Goal: Task Accomplishment & Management: Use online tool/utility

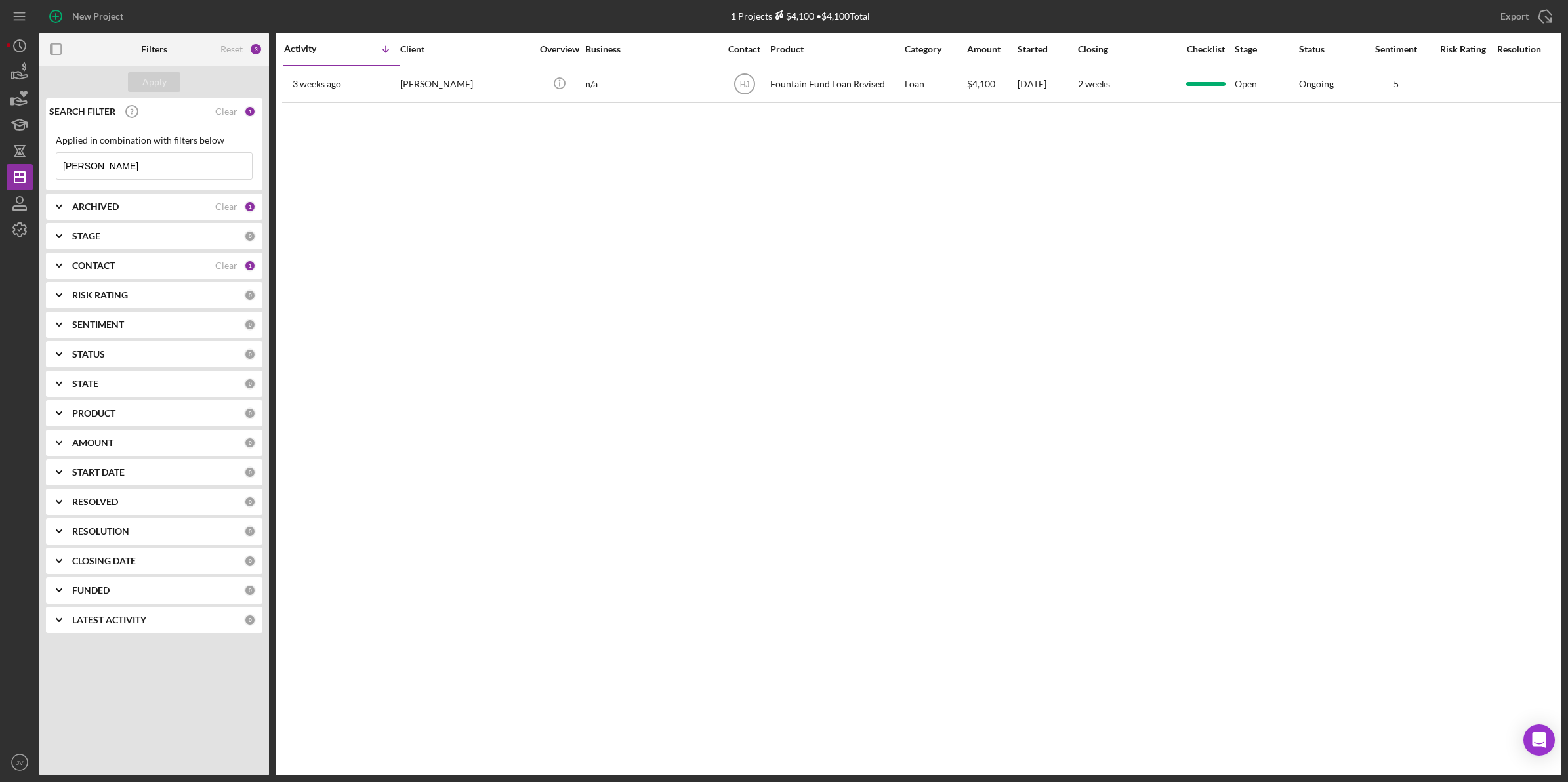
click at [57, 270] on icon "Icon/Expander" at bounding box center [59, 265] width 33 height 33
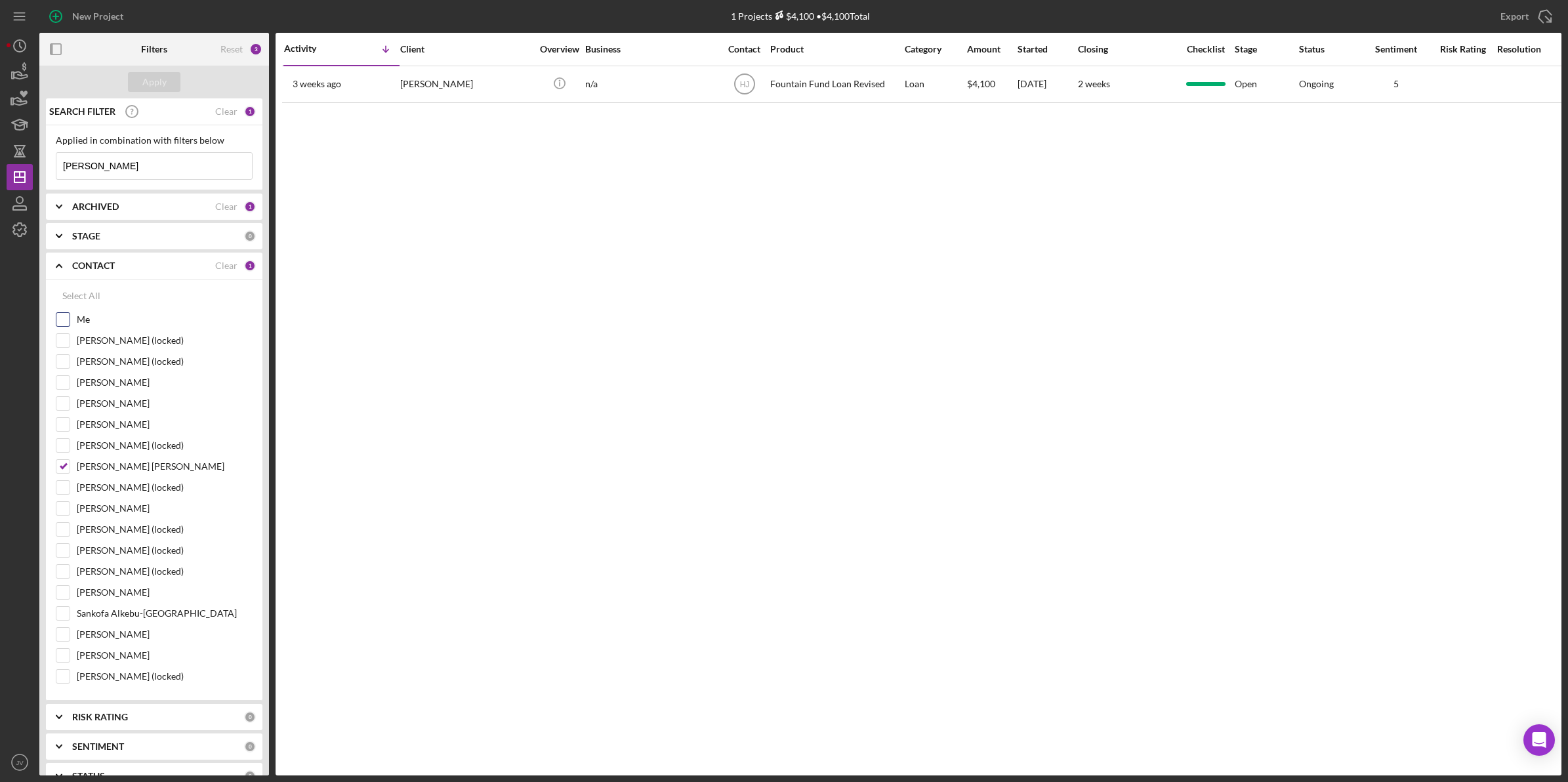
click at [64, 314] on input "Me" at bounding box center [63, 320] width 13 height 13
checkbox input "true"
click at [59, 468] on input "[PERSON_NAME] [PERSON_NAME]" at bounding box center [63, 466] width 13 height 13
checkbox input "false"
drag, startPoint x: 53, startPoint y: 169, endPoint x: 22, endPoint y: 169, distance: 31.0
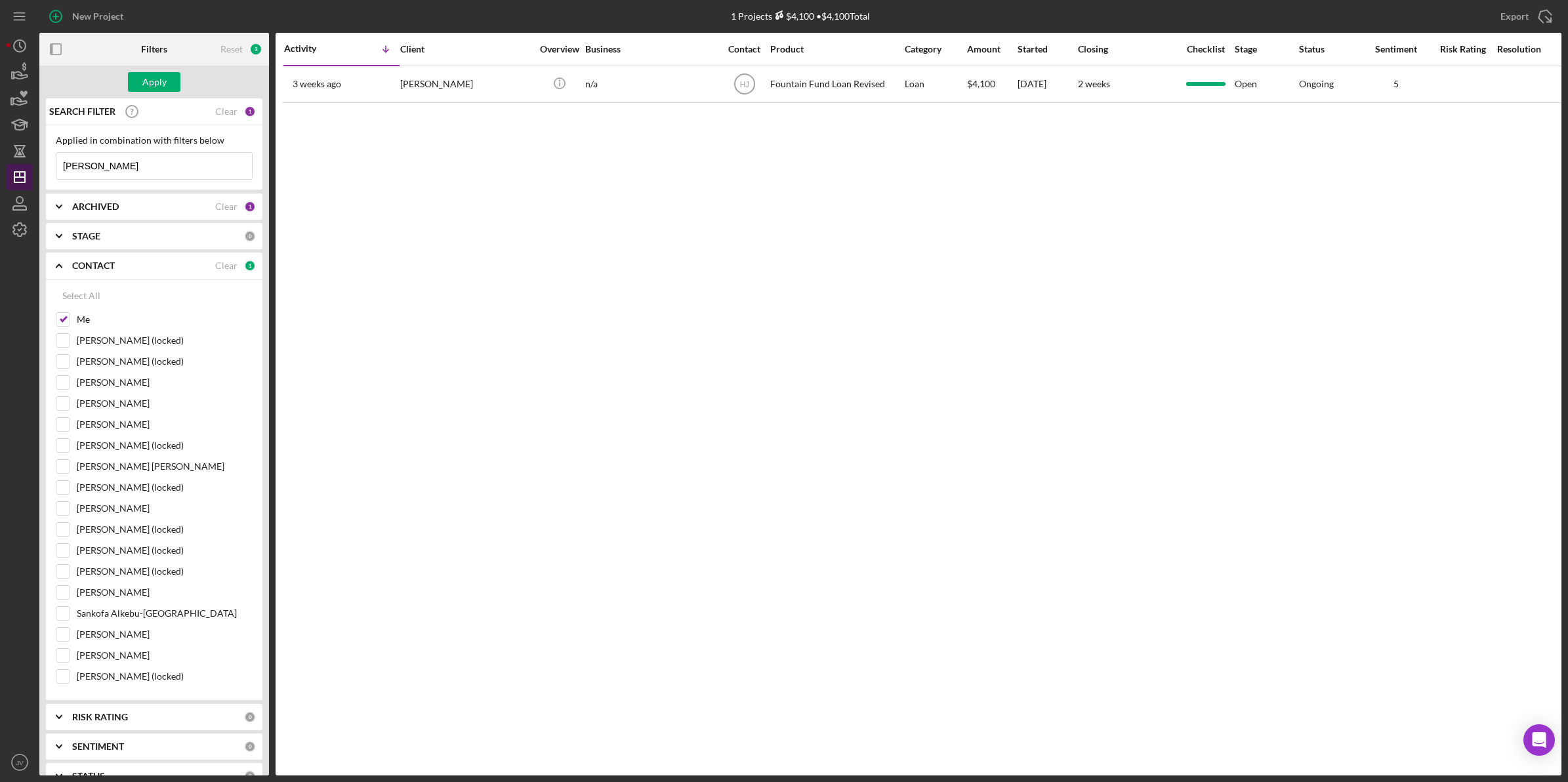
click at [22, 169] on div "New Project 1 Projects $4,100 • $4,100 Total [PERSON_NAME] Export Icon/Export F…" at bounding box center [784, 388] width 1555 height 775
click at [141, 84] on button "Apply" at bounding box center [155, 81] width 53 height 20
